Goal: Book appointment/travel/reservation

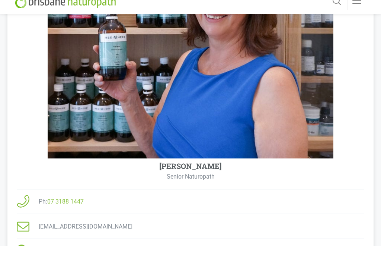
scroll to position [241, 0]
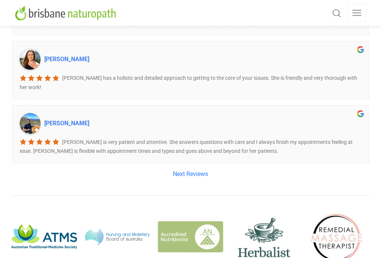
scroll to position [1293, 0]
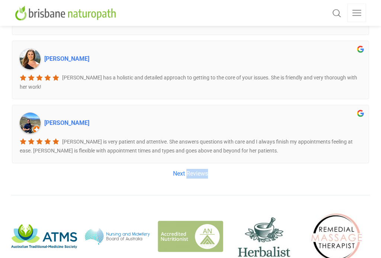
click at [23, 169] on link "Next Reviews" at bounding box center [190, 174] width 359 height 10
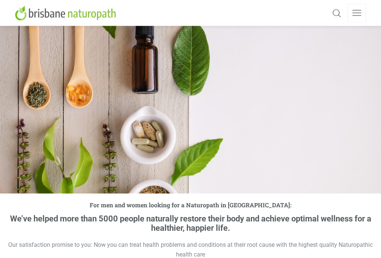
scroll to position [0, 0]
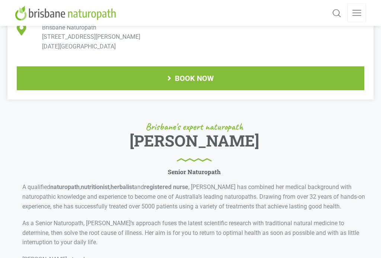
scroll to position [462, 0]
click at [193, 97] on span "BOOK NOW" at bounding box center [191, 108] width 346 height 22
